Goal: Entertainment & Leisure: Consume media (video, audio)

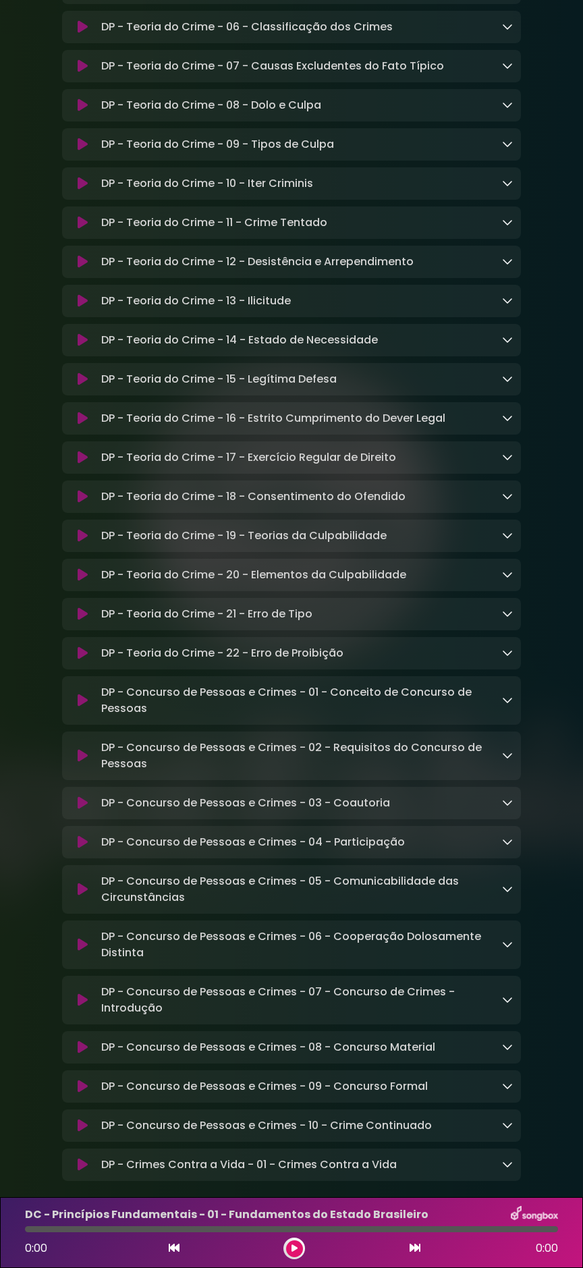
scroll to position [7936, 0]
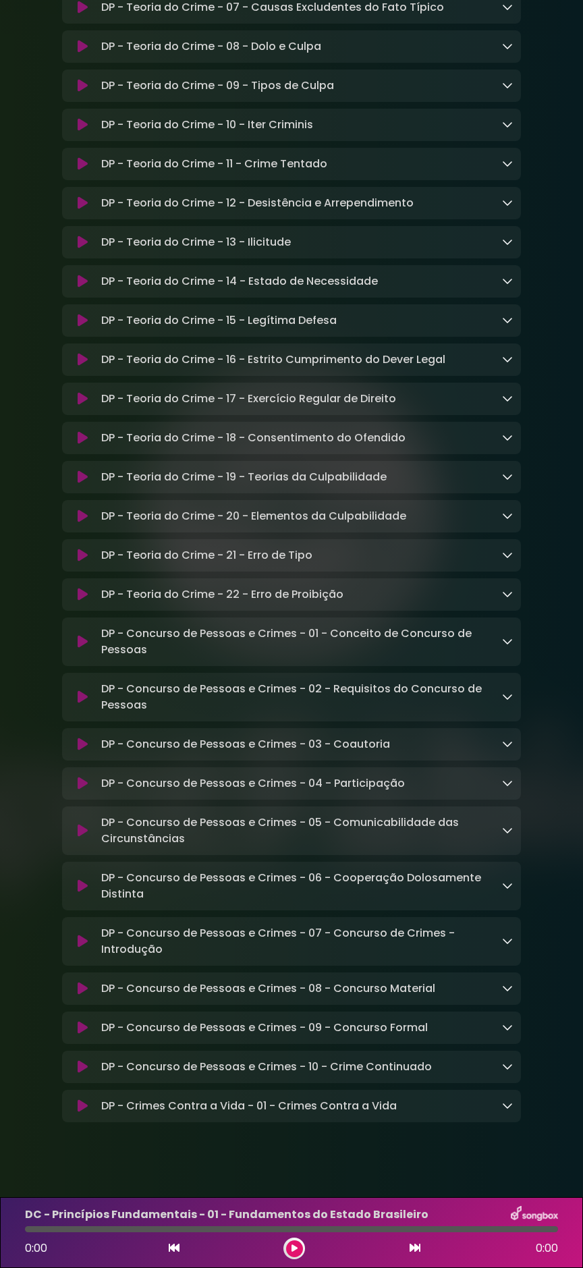
click at [508, 614] on icon at bounding box center [507, 1105] width 11 height 11
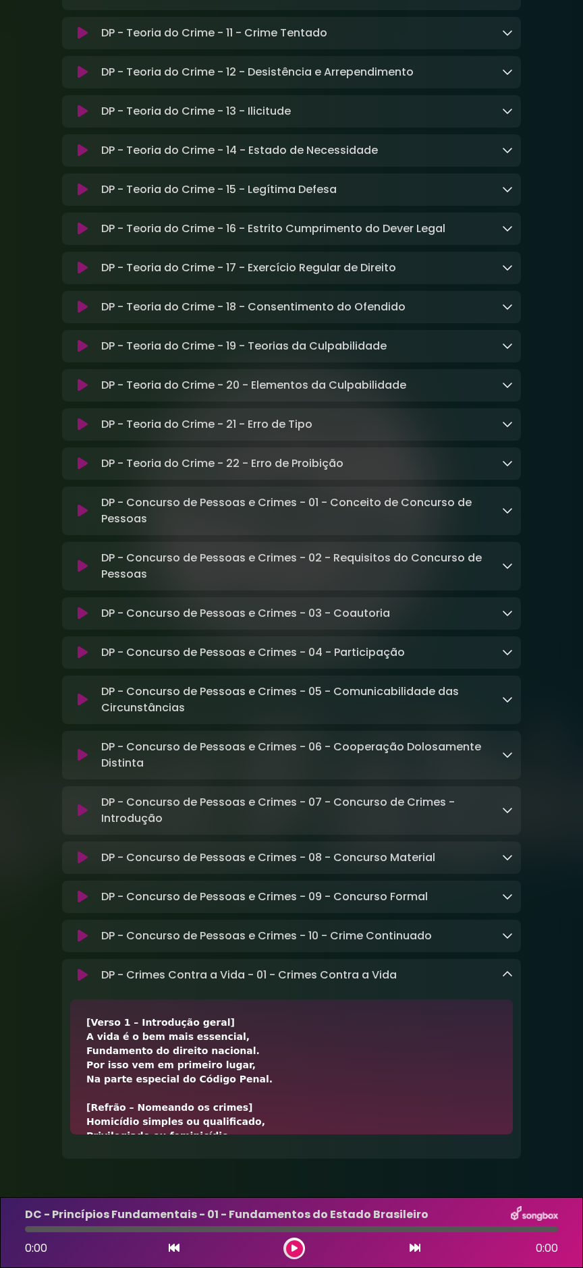
scroll to position [8103, 0]
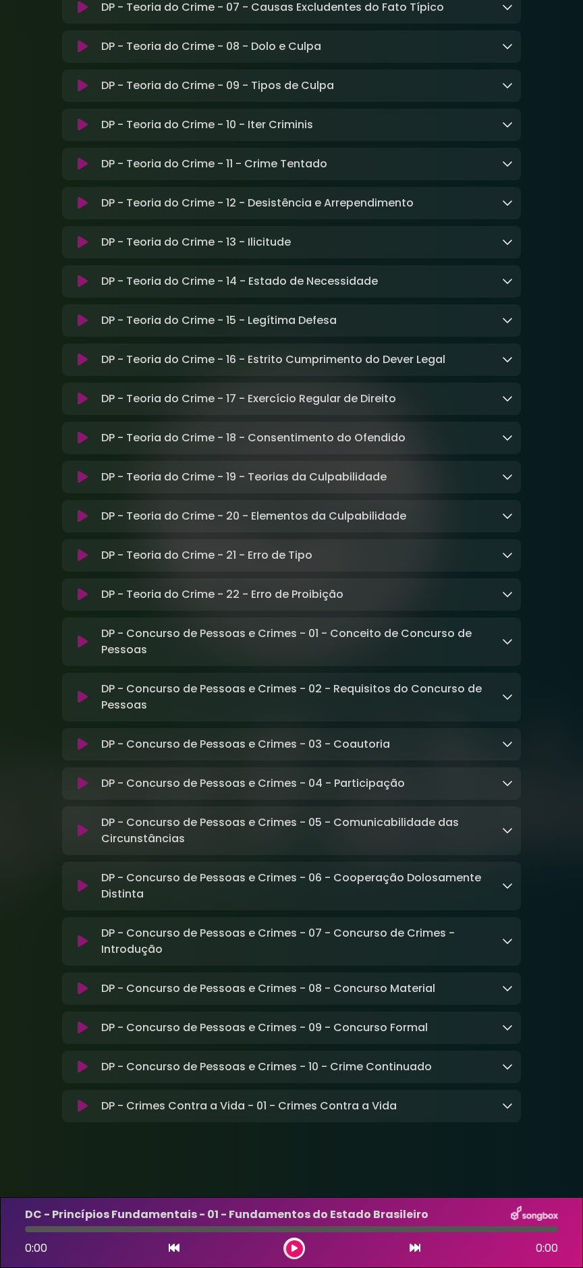
scroll to position [7936, 0]
click at [503, 1107] on icon at bounding box center [507, 1105] width 11 height 11
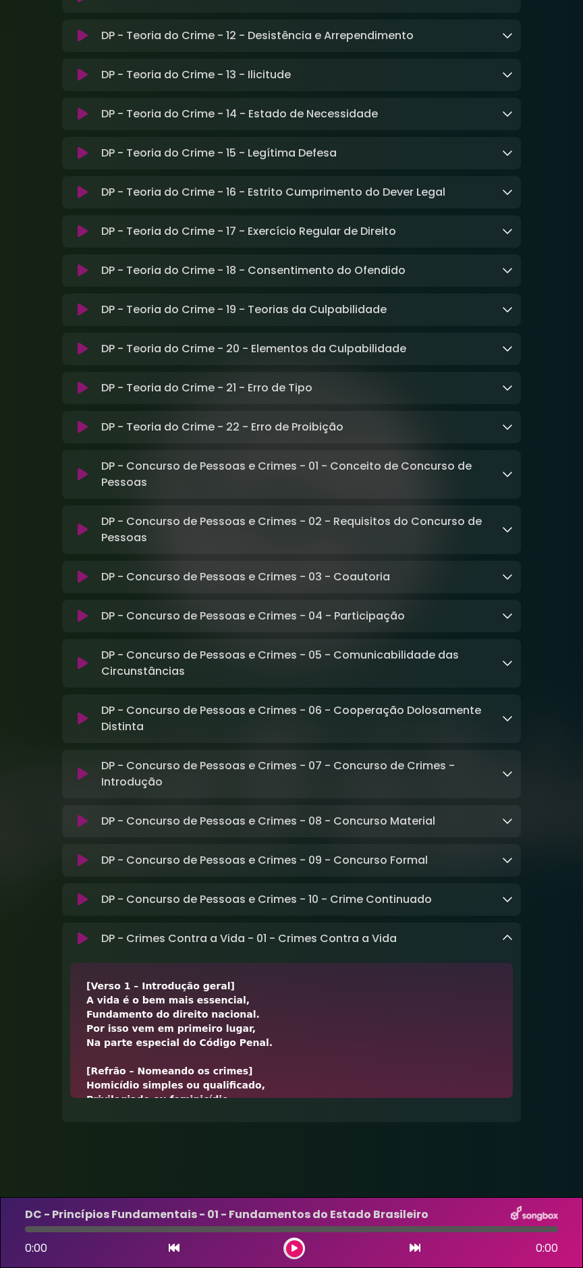
scroll to position [8103, 0]
click at [83, 936] on icon at bounding box center [83, 938] width 10 height 13
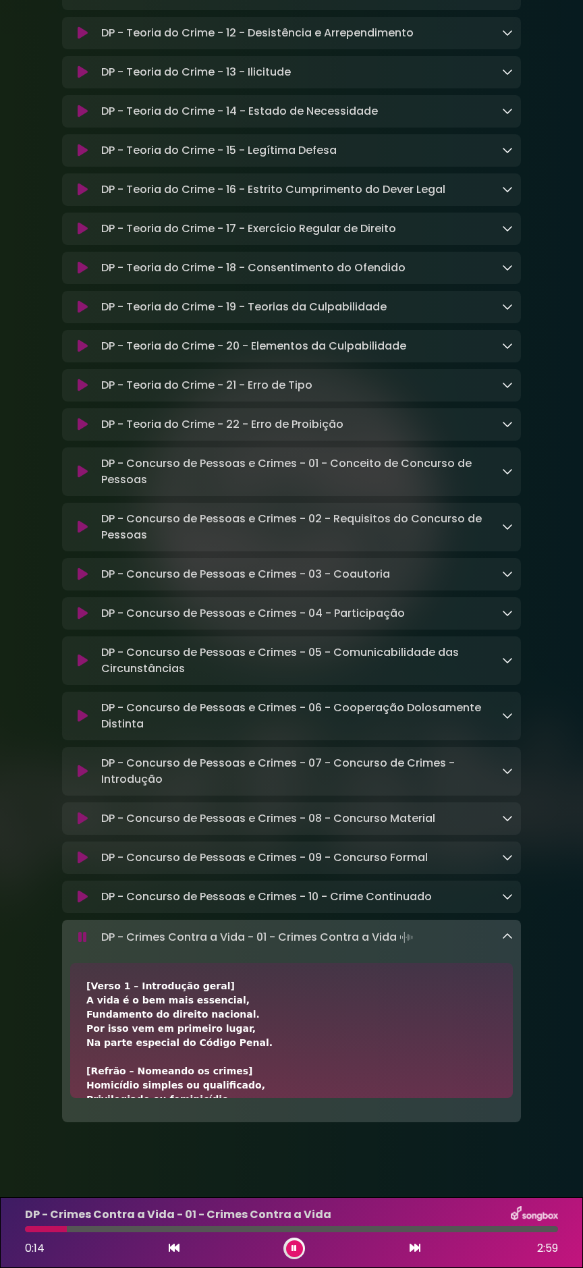
click at [294, 1247] on icon at bounding box center [294, 1249] width 5 height 8
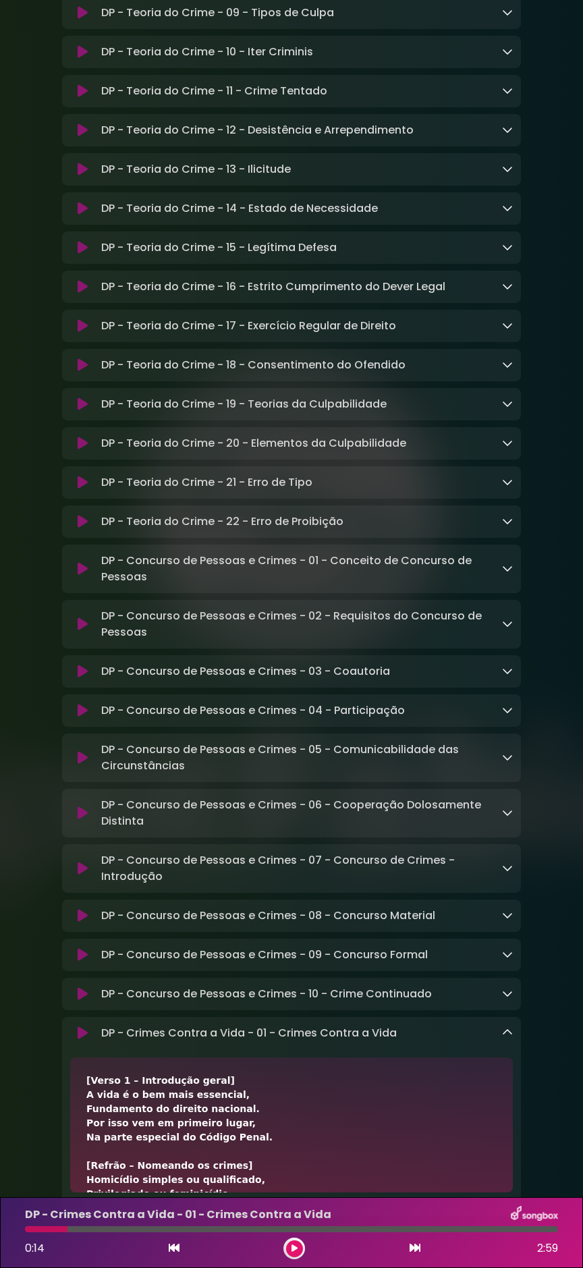
scroll to position [7901, 0]
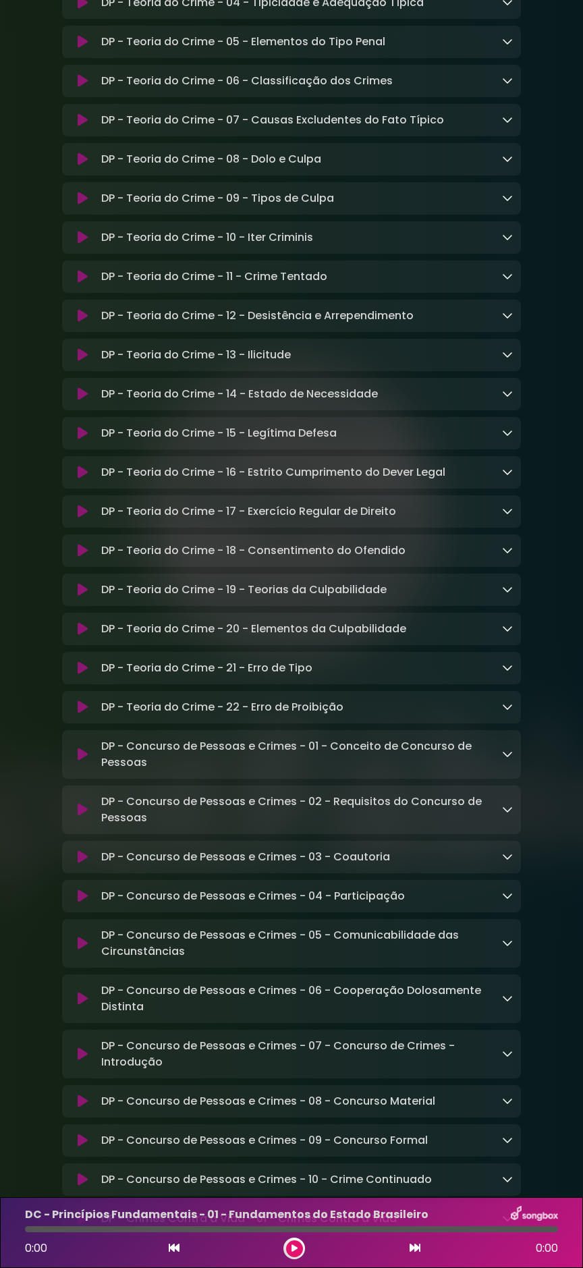
scroll to position [7936, 0]
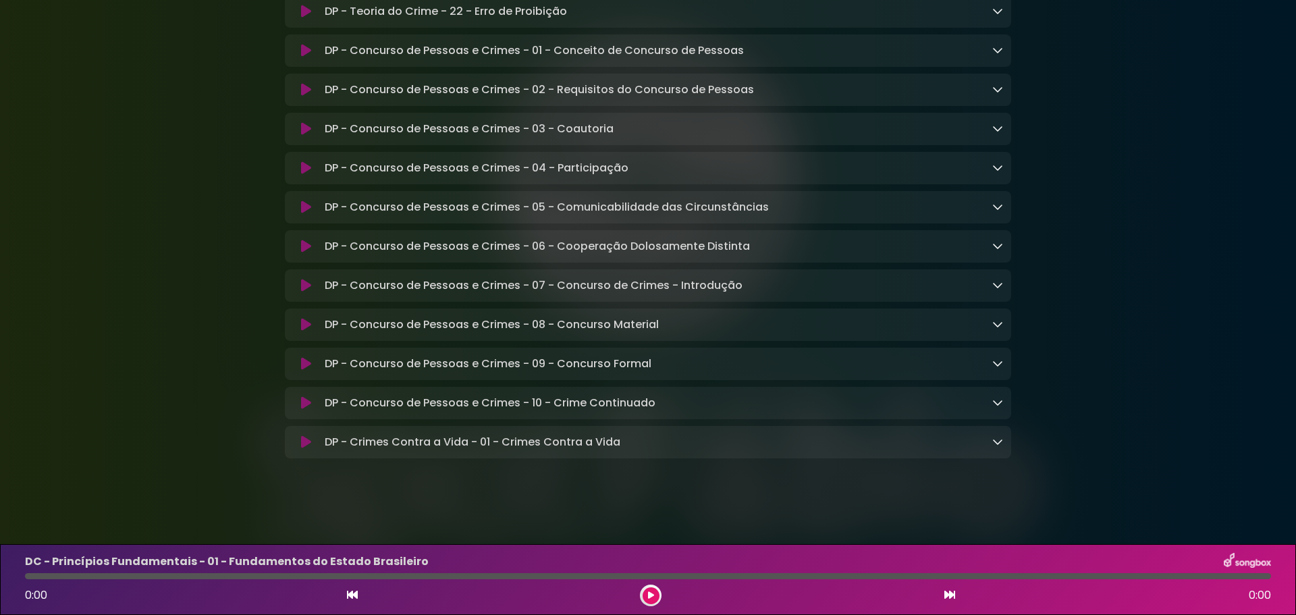
scroll to position [7791, 0]
